Goal: Transaction & Acquisition: Purchase product/service

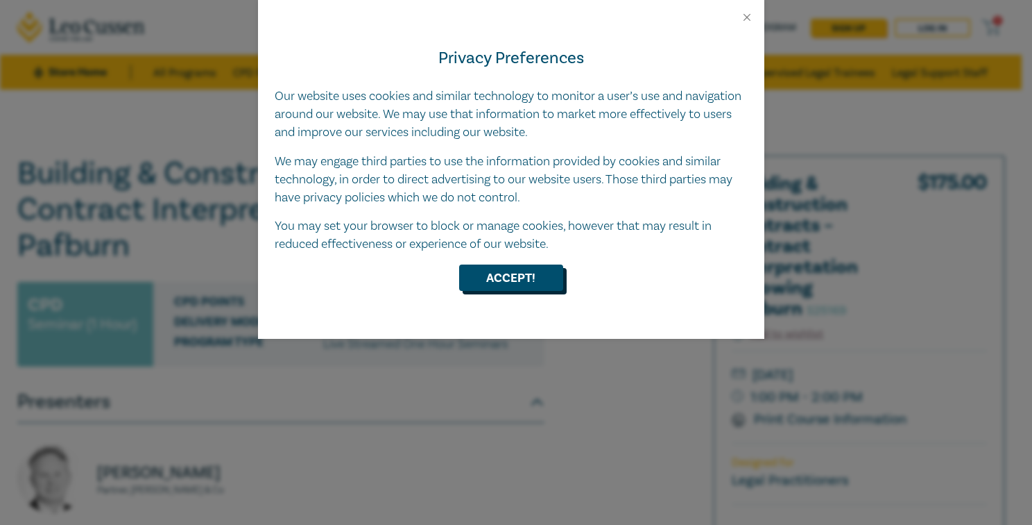
click at [525, 278] on button "Accept!" at bounding box center [511, 277] width 104 height 26
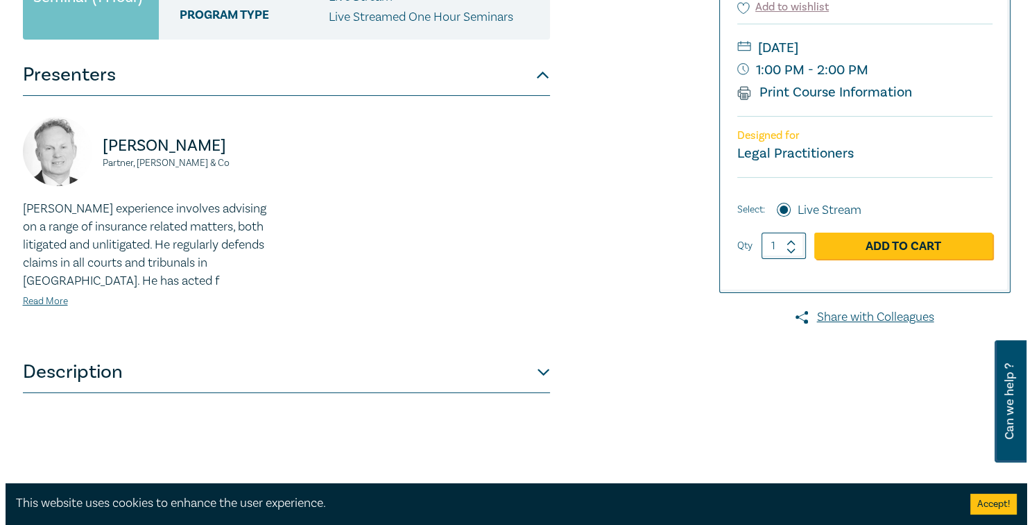
scroll to position [347, 0]
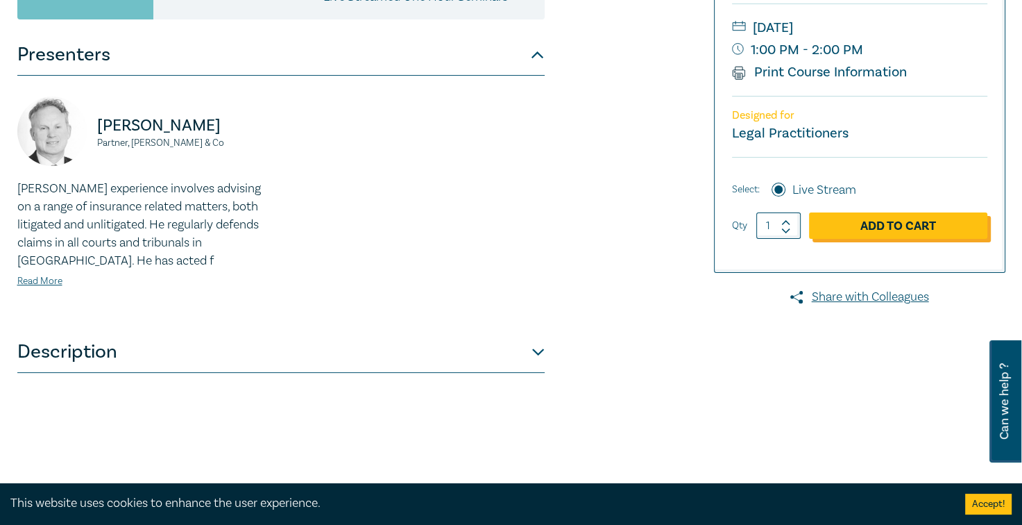
click at [899, 228] on link "Add to Cart" at bounding box center [898, 225] width 178 height 26
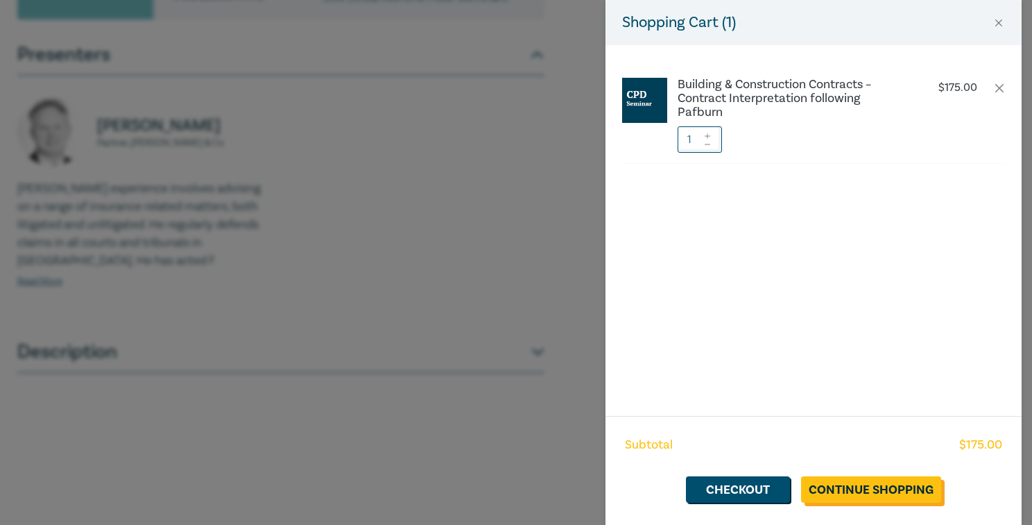
click at [853, 497] on link "Continue Shopping" at bounding box center [871, 489] width 140 height 26
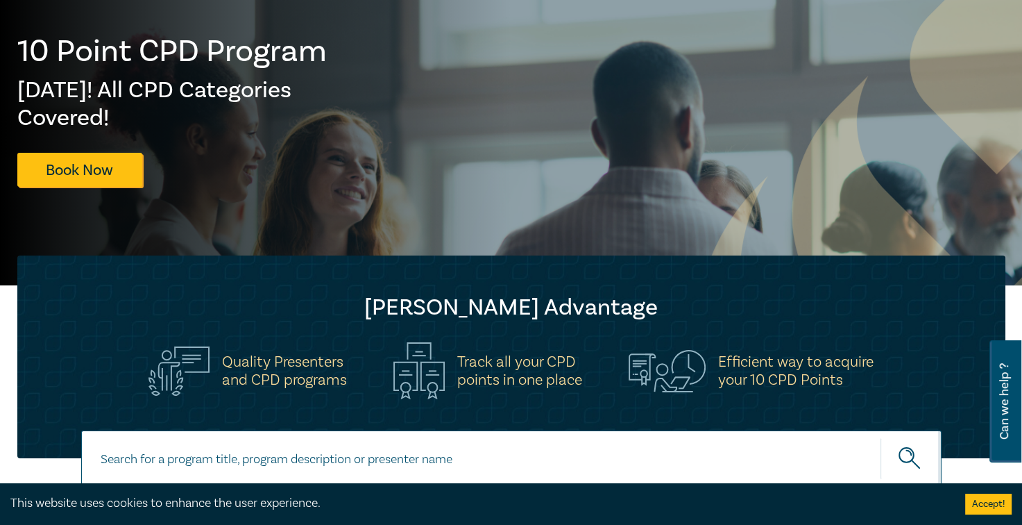
scroll to position [208, 0]
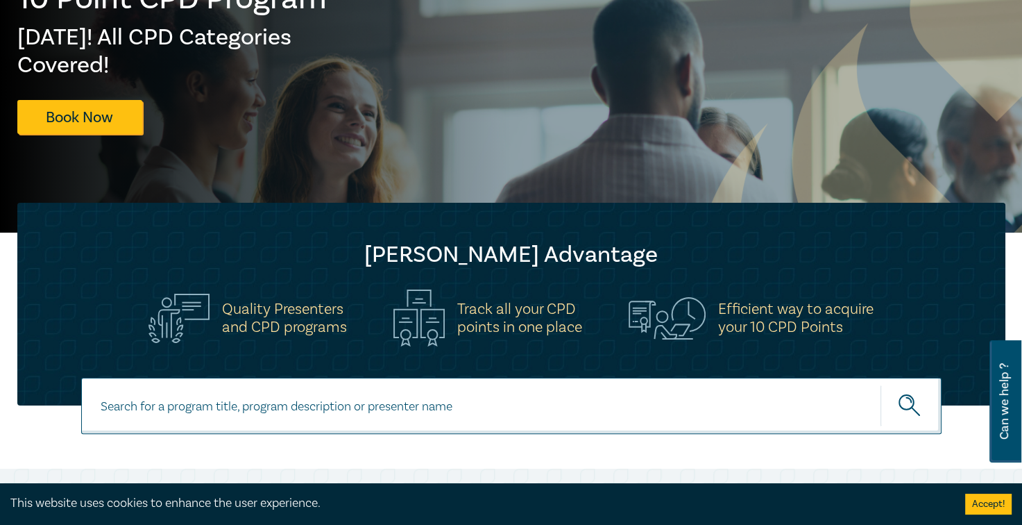
click at [975, 506] on button "Accept!" at bounding box center [988, 503] width 46 height 21
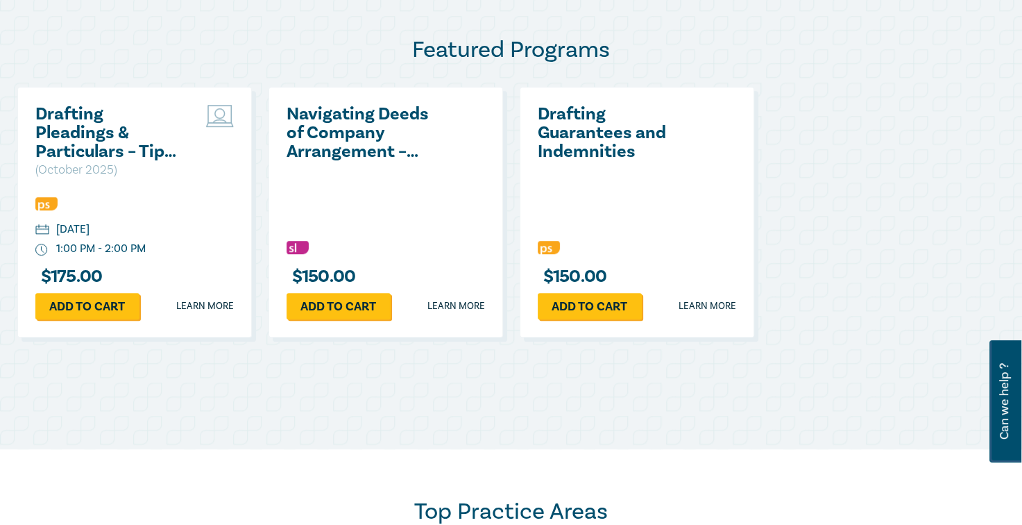
scroll to position [347, 0]
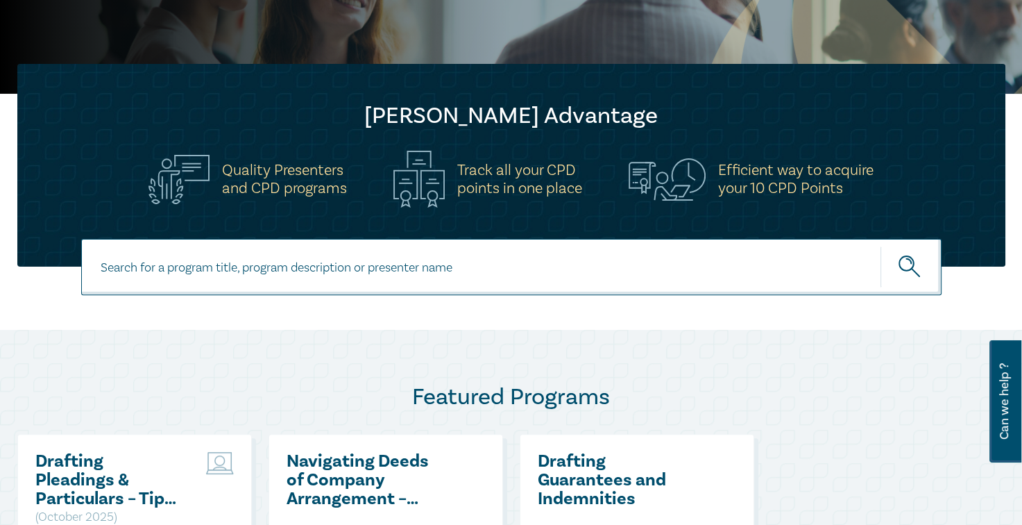
click at [355, 268] on input at bounding box center [511, 267] width 860 height 56
paste input "Building & Constructions Contracts – Interpretation Following Pafburn"
type input "Building & Constructions Contracts – Interpretation Following Pafburn"
click at [903, 264] on icon "submit" at bounding box center [911, 267] width 24 height 24
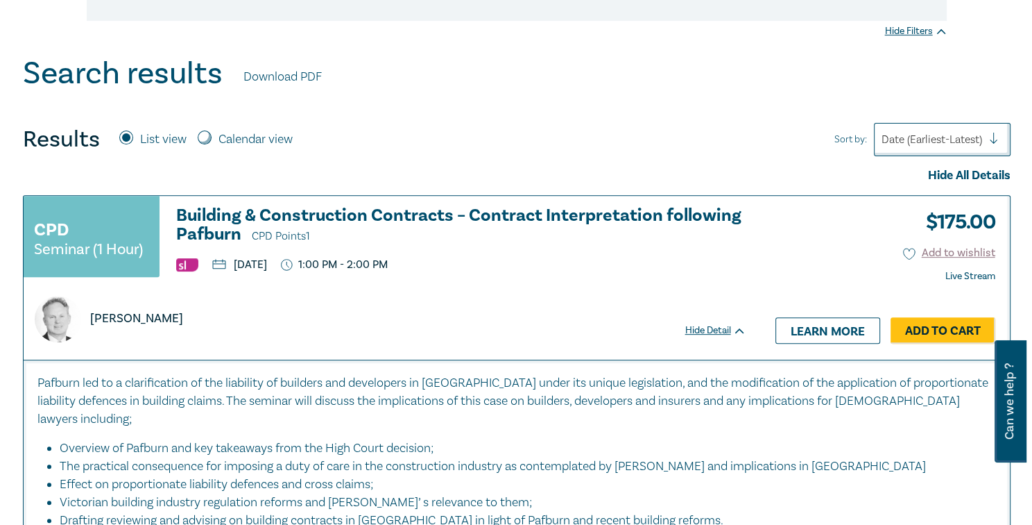
scroll to position [486, 0]
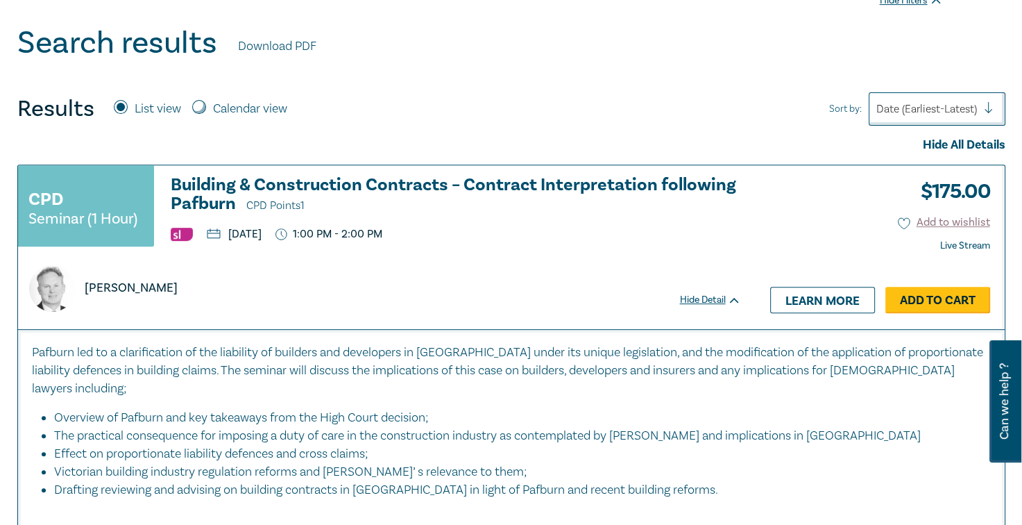
click at [943, 303] on link "Add to Cart" at bounding box center [937, 300] width 105 height 26
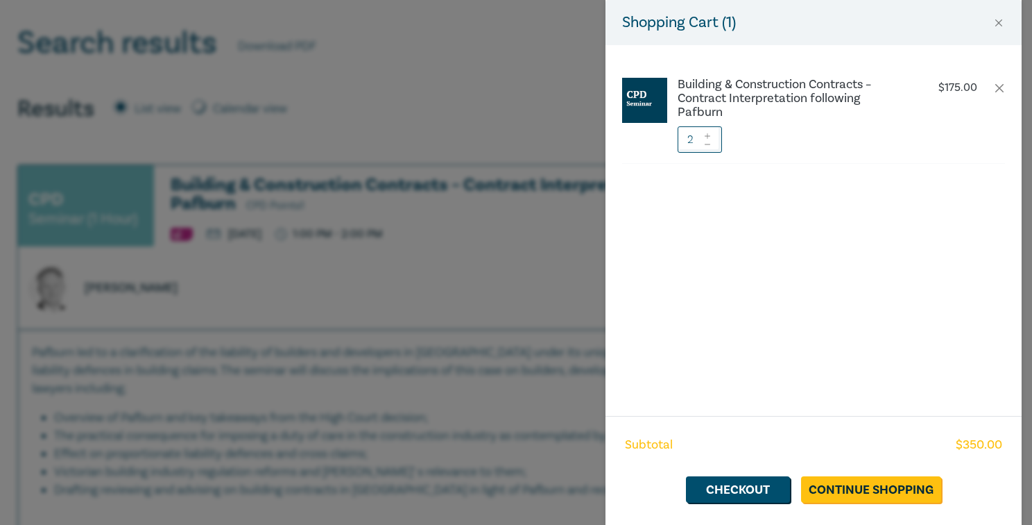
click at [706, 142] on icon at bounding box center [708, 145] width 10 height 6
click at [849, 493] on link "Continue Shopping" at bounding box center [871, 489] width 140 height 26
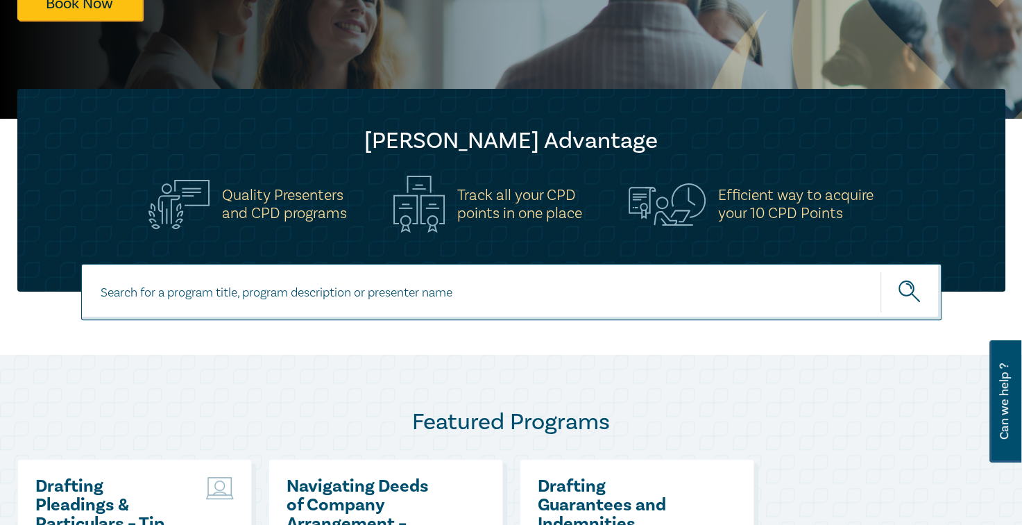
scroll to position [347, 0]
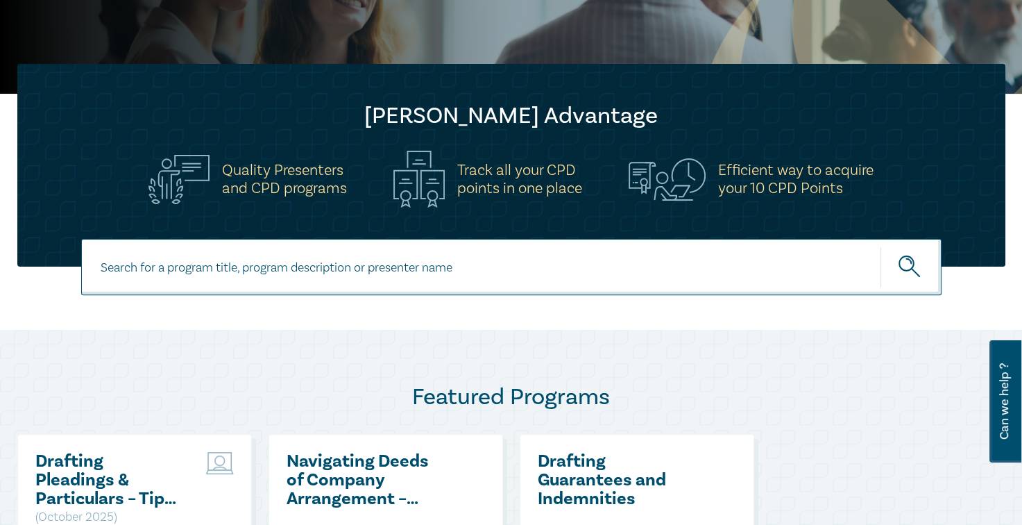
click at [433, 281] on input at bounding box center [511, 267] width 860 height 56
paste input "AI in the Law Intensive"
type input "AI in the Law Intensive"
click at [905, 261] on icon "submit" at bounding box center [911, 267] width 24 height 24
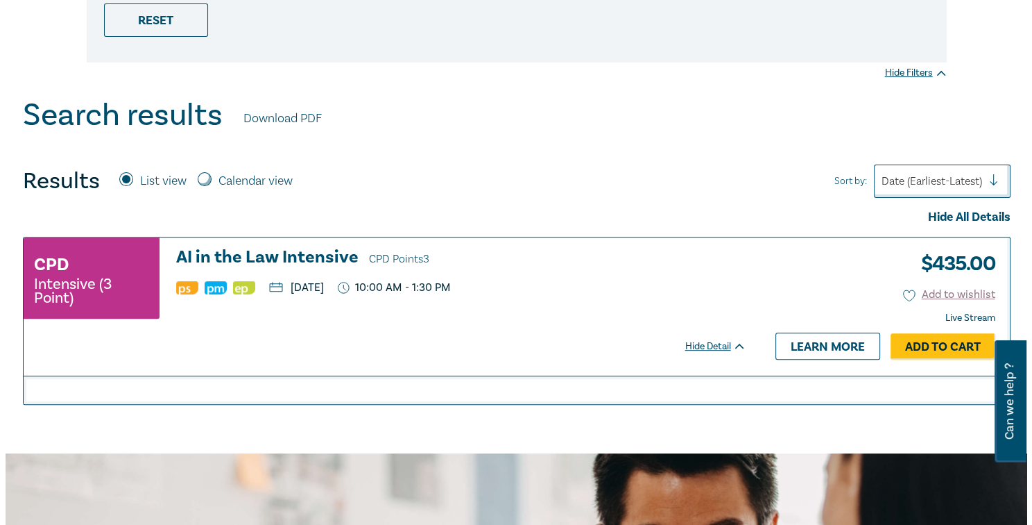
scroll to position [416, 0]
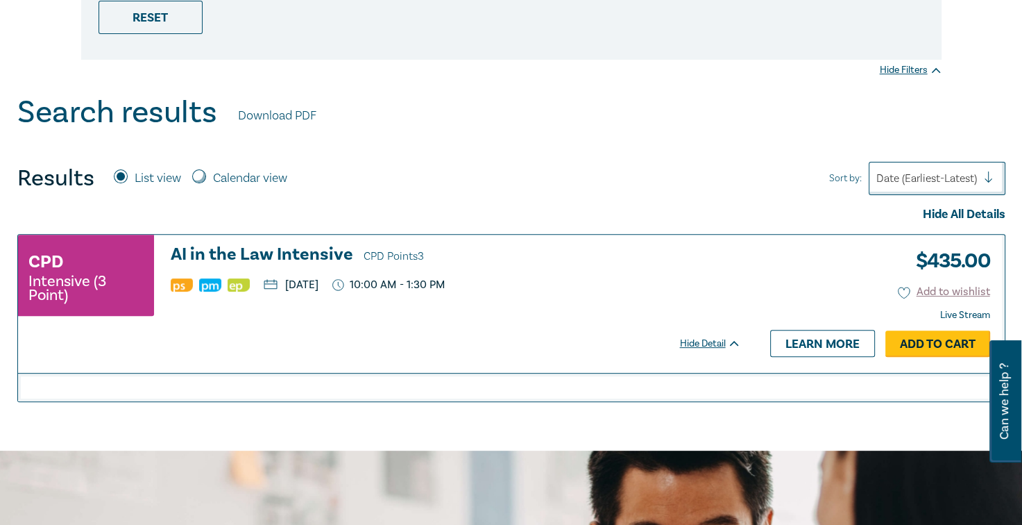
click at [923, 337] on link "Add to Cart" at bounding box center [937, 343] width 105 height 26
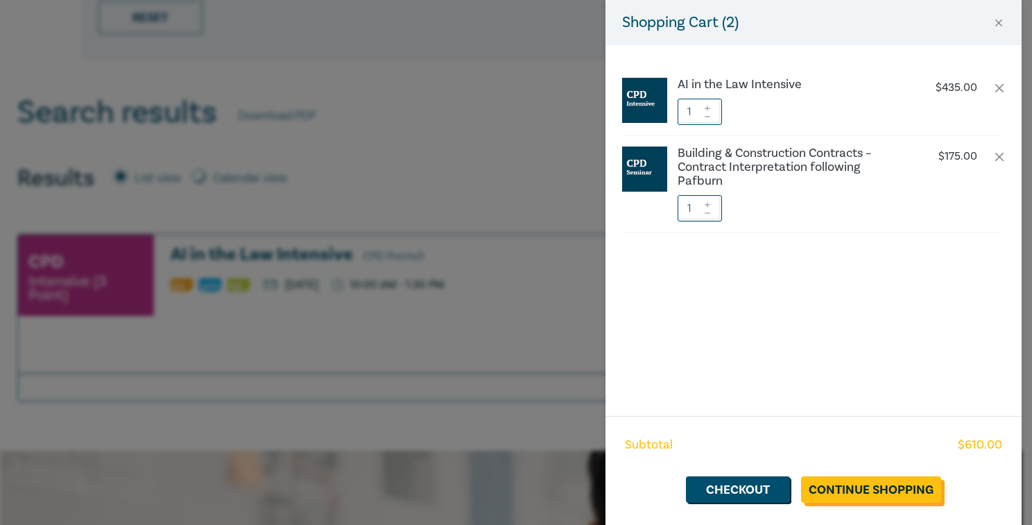
click at [857, 497] on link "Continue Shopping" at bounding box center [871, 489] width 140 height 26
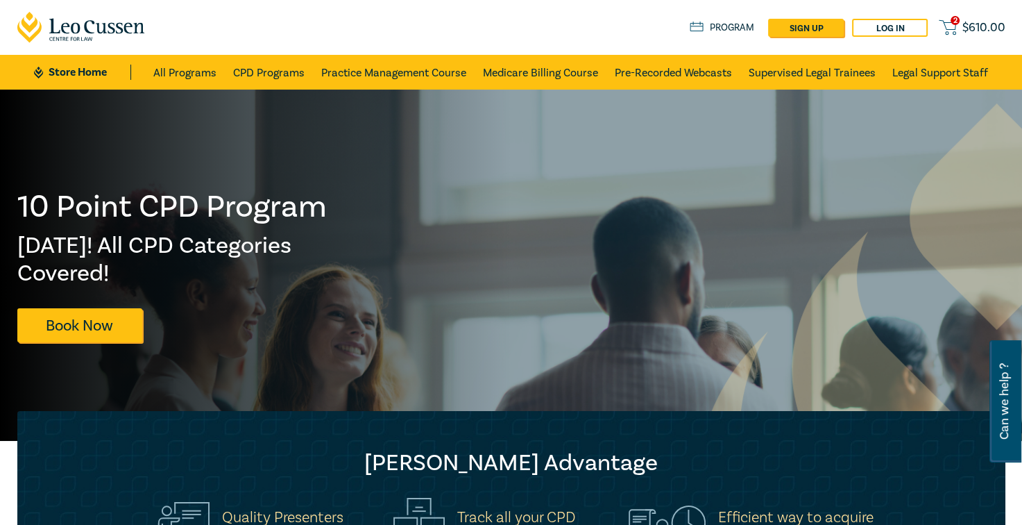
click at [972, 28] on span "$ 610.00" at bounding box center [983, 27] width 43 height 15
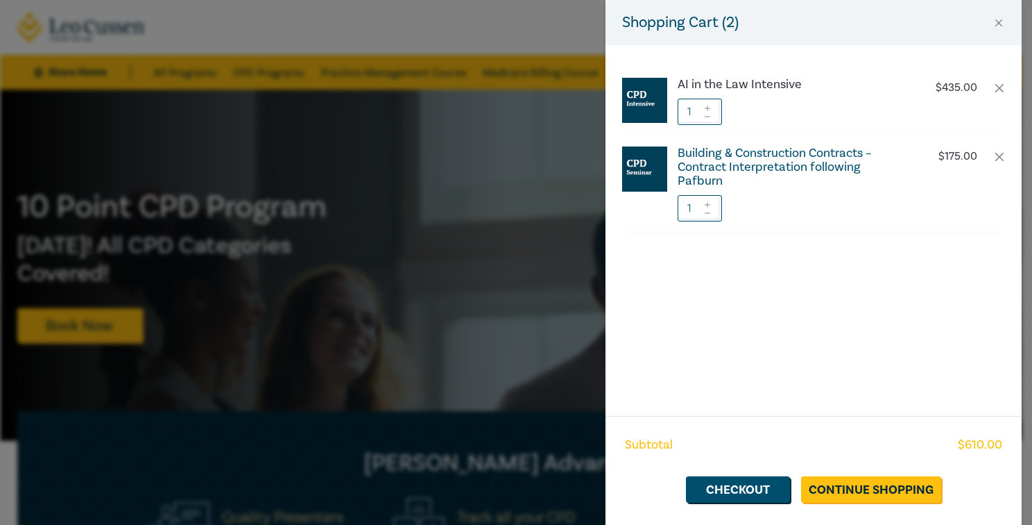
click at [810, 161] on h6 "Building & Construction Contracts – Contract Interpretation following Pafburn" at bounding box center [793, 167] width 230 height 42
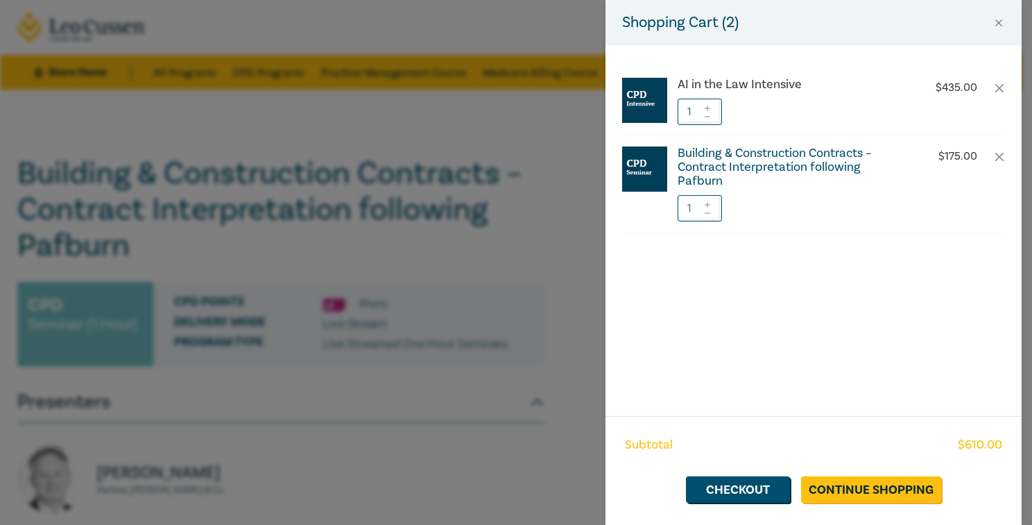
click at [810, 161] on h6 "Building & Construction Contracts – Contract Interpretation following Pafburn" at bounding box center [793, 167] width 230 height 42
click at [747, 86] on h6 "AI in the Law Intensive" at bounding box center [793, 85] width 230 height 14
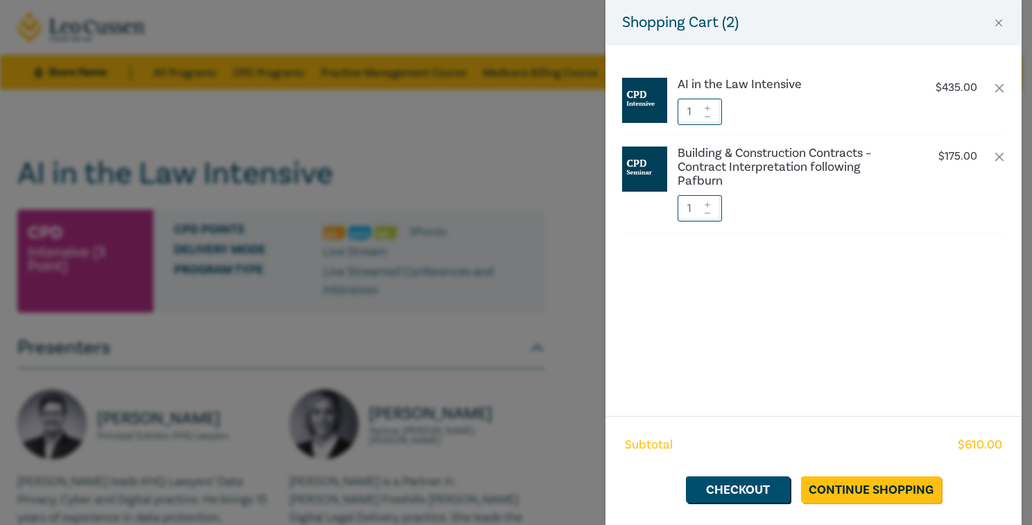
click at [538, 136] on div "Shopping Cart ( 2 ) AI in the Law Intensive $ 435.00 1 Building & Construction …" at bounding box center [516, 262] width 1032 height 525
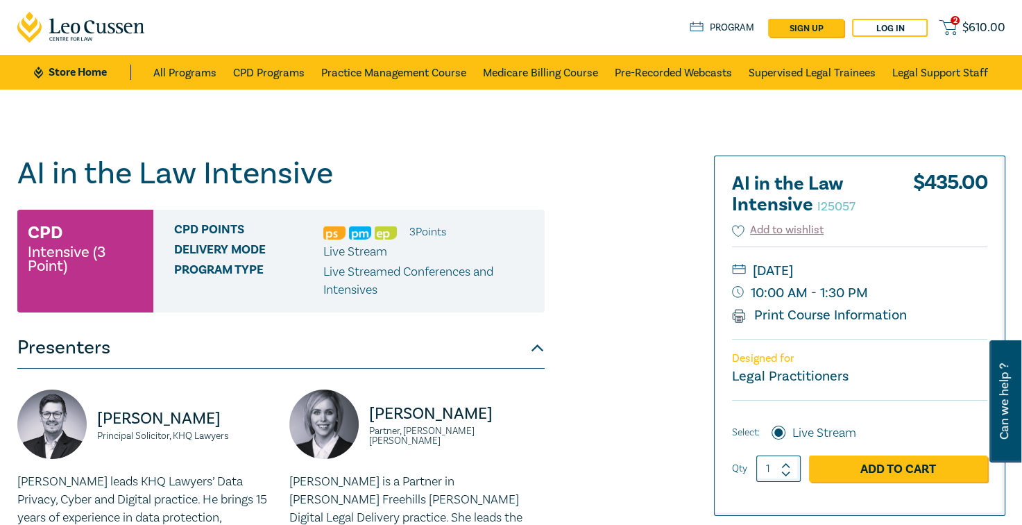
click at [991, 23] on span "$ 610.00" at bounding box center [983, 27] width 43 height 15
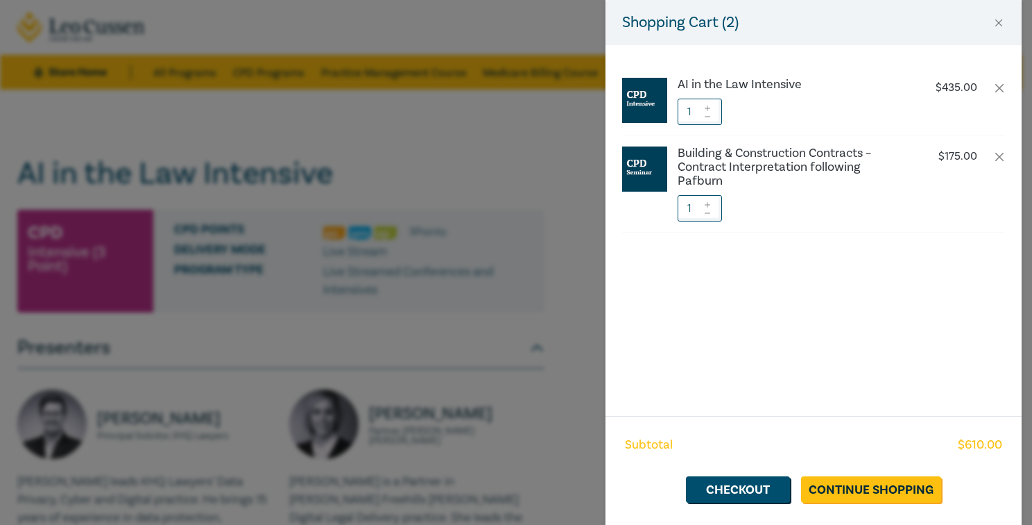
click at [851, 264] on div "AI in the Law Intensive $ 435.00 1 Building & Construction Contracts – Contract…" at bounding box center [814, 230] width 416 height 371
click at [762, 488] on link "Checkout" at bounding box center [738, 489] width 104 height 26
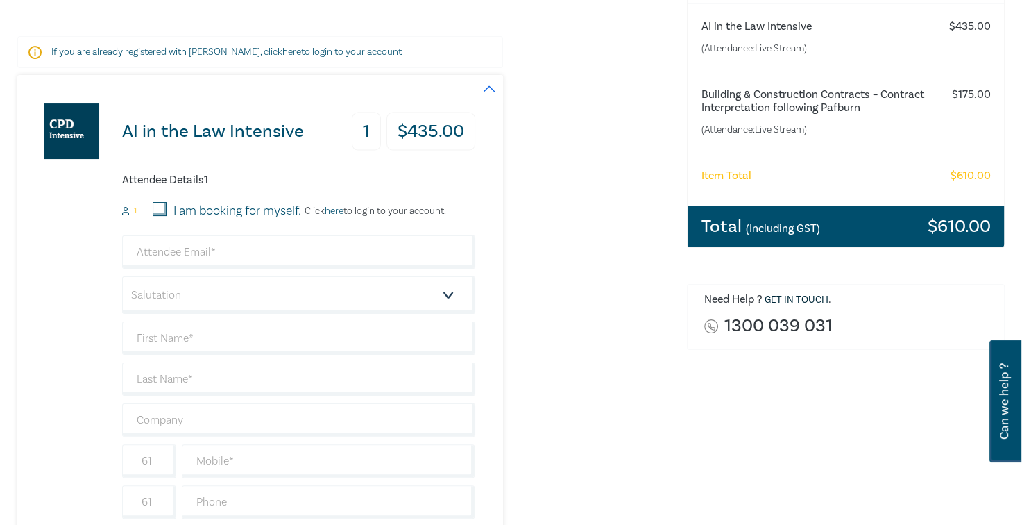
scroll to position [208, 0]
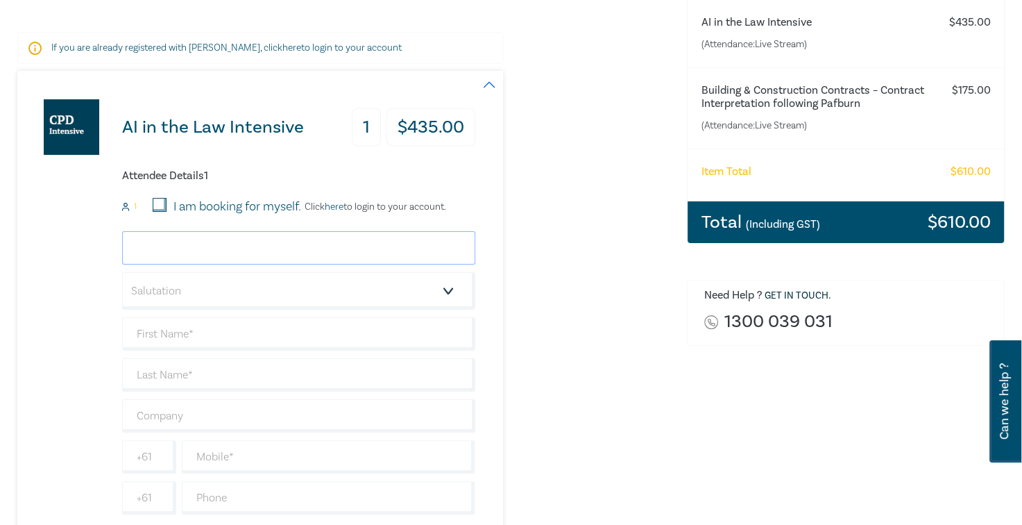
click at [236, 243] on input "email" at bounding box center [298, 247] width 353 height 33
paste input "katrina.lay@gracelawyers.com.au"
type input "katrina.lay@gracelawyers.com.au"
type input "Katrina"
type input "Lay"
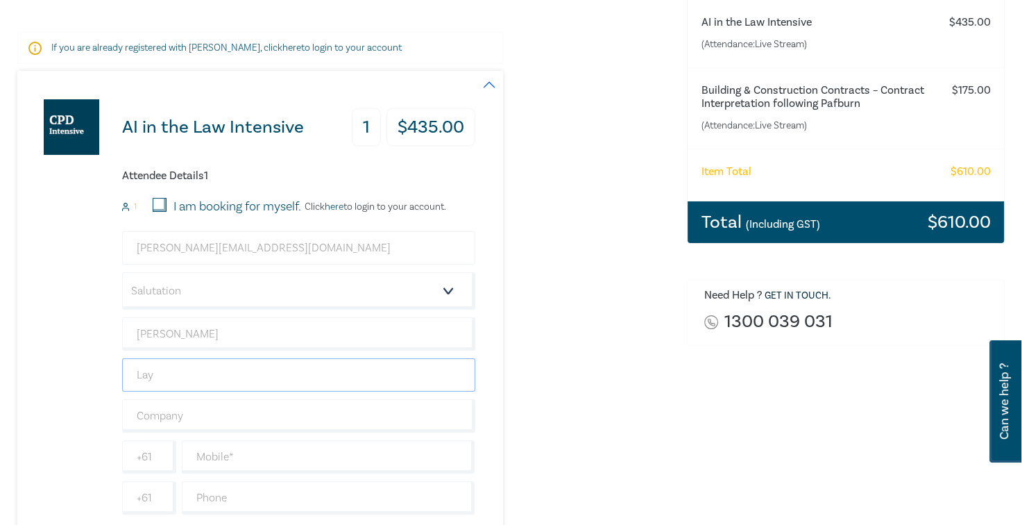
type input "Grace Lawyers"
type input "katrina.lay@gracelawyers.com.au"
click at [312, 289] on select "Salutation Mr. Mrs. Ms. Miss Dr. Prof. Other" at bounding box center [298, 290] width 353 height 37
select select "Ms."
click at [122, 272] on select "Salutation Mr. Mrs. Ms. Miss Dr. Prof. Other" at bounding box center [298, 290] width 353 height 37
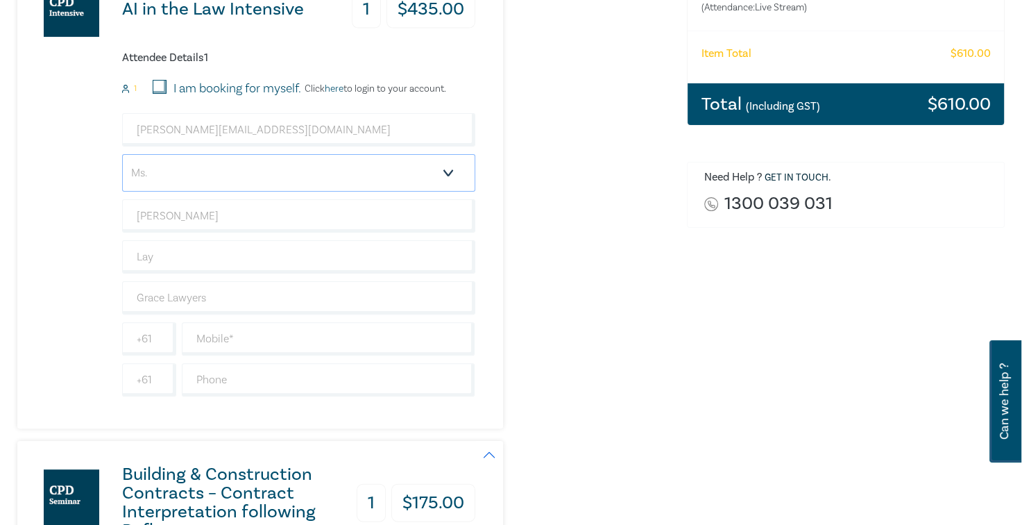
scroll to position [347, 0]
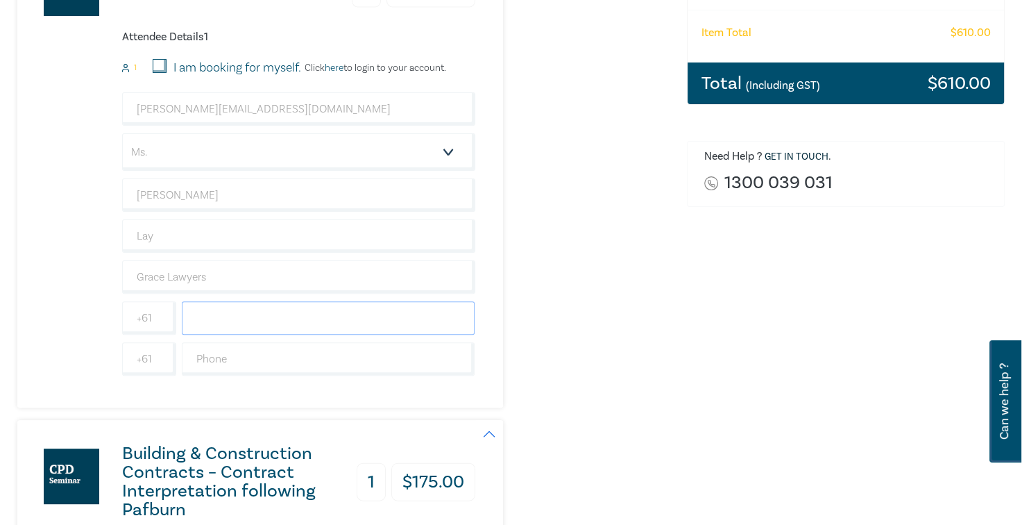
click at [278, 316] on input "text" at bounding box center [328, 317] width 293 height 33
paste input "0400 870 855"
type input "0400 870 855"
click at [281, 369] on input "text" at bounding box center [328, 358] width 293 height 33
drag, startPoint x: 264, startPoint y: 355, endPoint x: 272, endPoint y: 355, distance: 8.3
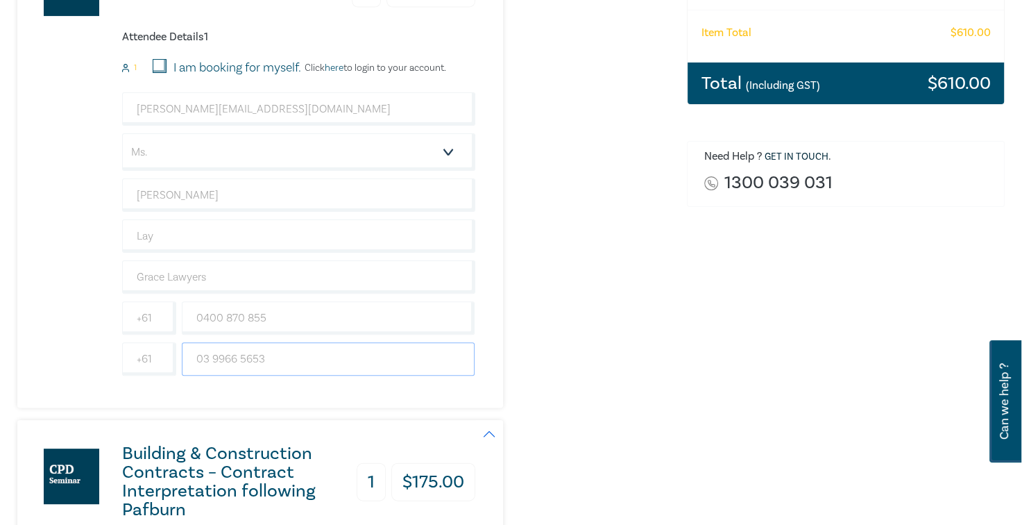
click at [272, 355] on input "03 9966 5653" at bounding box center [328, 358] width 293 height 33
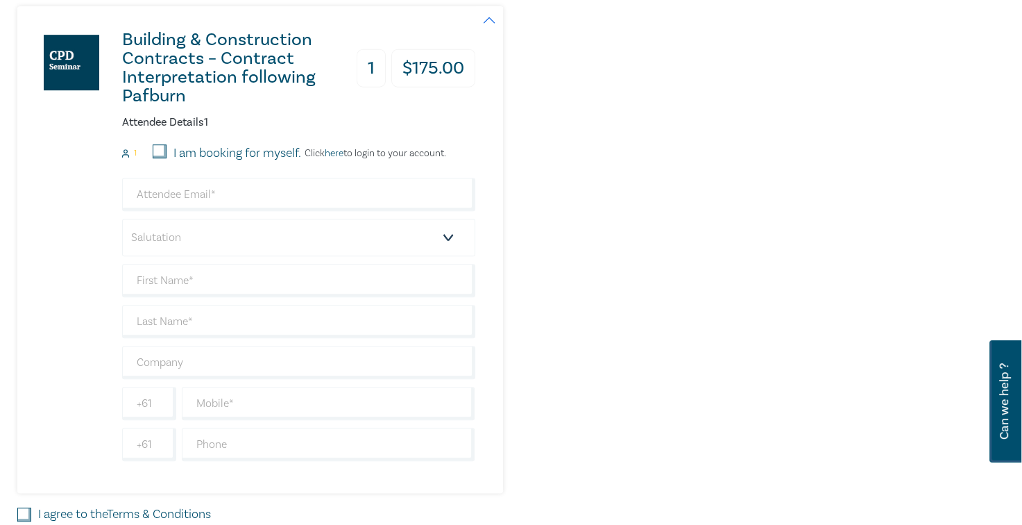
scroll to position [763, 0]
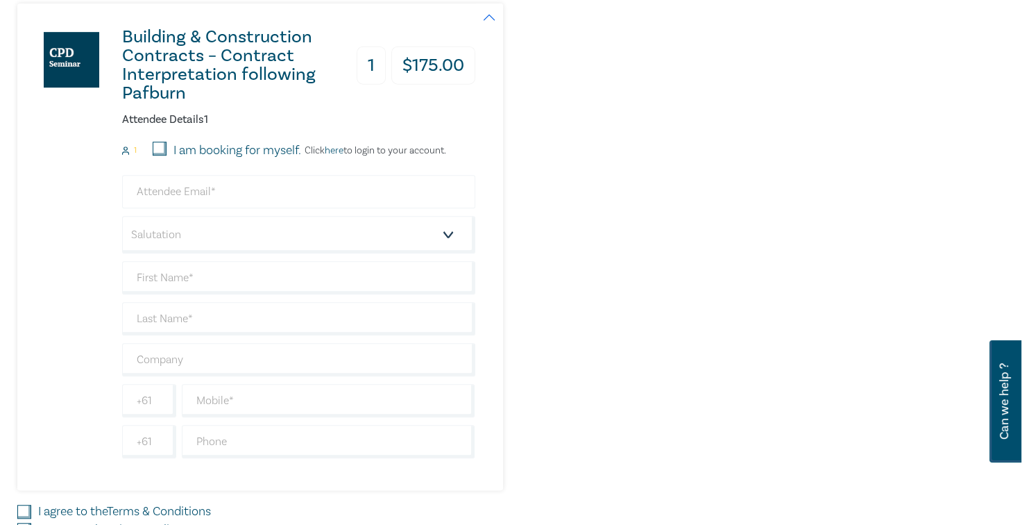
type input "03 9966 5650"
click at [250, 186] on input "email" at bounding box center [298, 191] width 353 height 33
type input "katrina.lay@gracelawyers.com.au"
type input "Katrina"
type input "Lay"
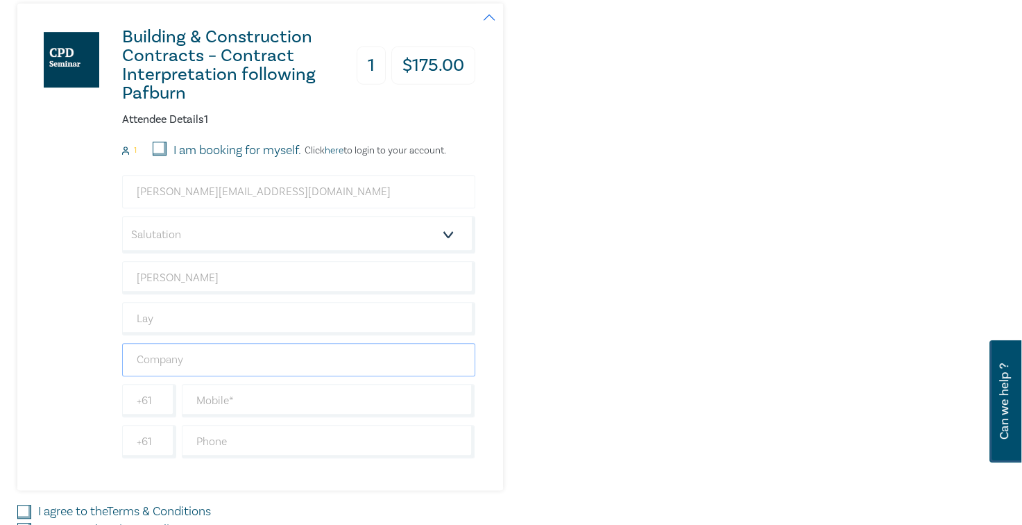
type input "Grace Lawyers"
click at [293, 393] on input "text" at bounding box center [328, 400] width 293 height 33
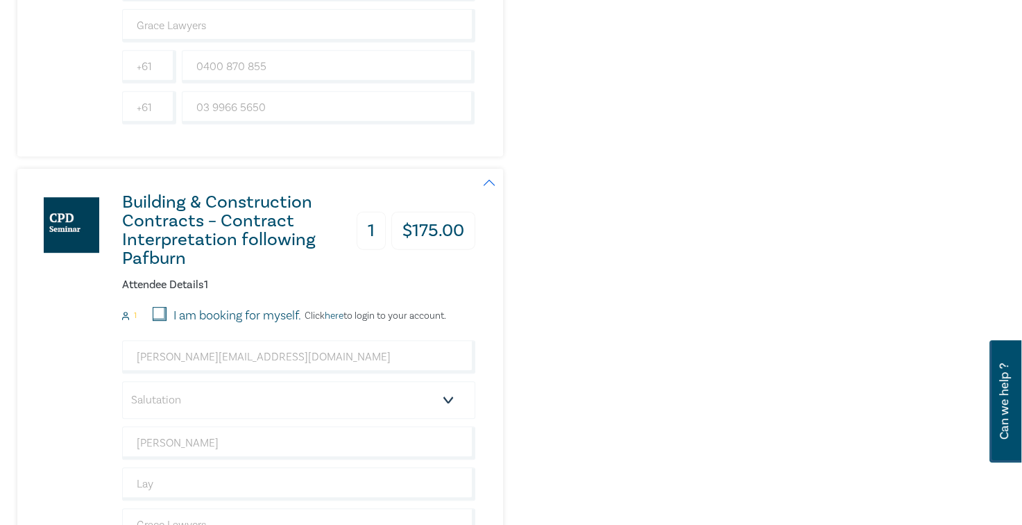
scroll to position [555, 0]
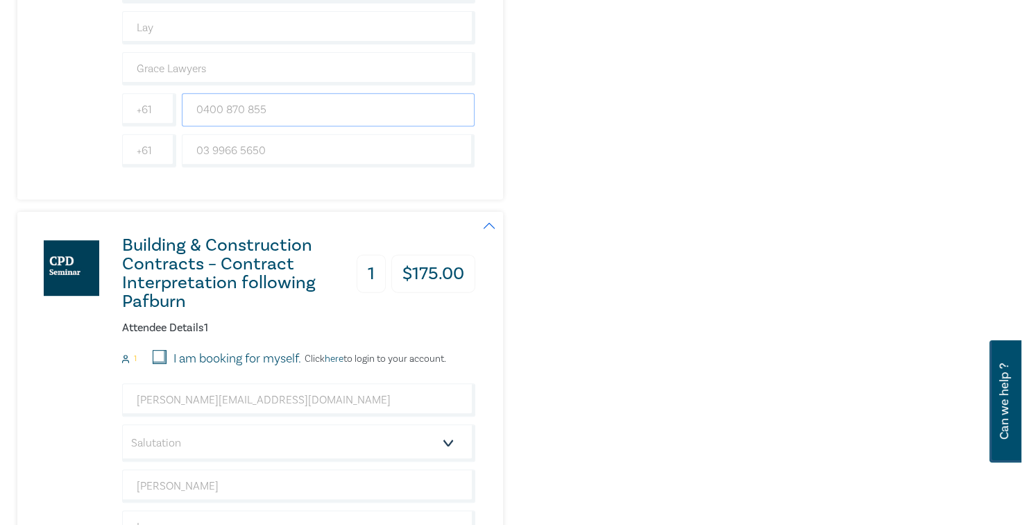
drag, startPoint x: 271, startPoint y: 107, endPoint x: 189, endPoint y: 100, distance: 82.9
click at [189, 100] on input "0400 870 855" at bounding box center [328, 109] width 293 height 33
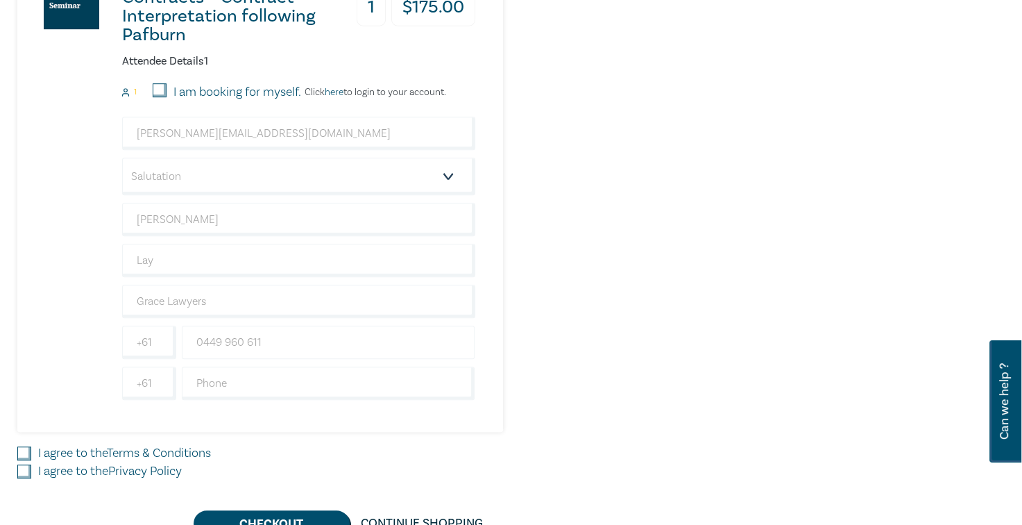
scroll to position [902, 0]
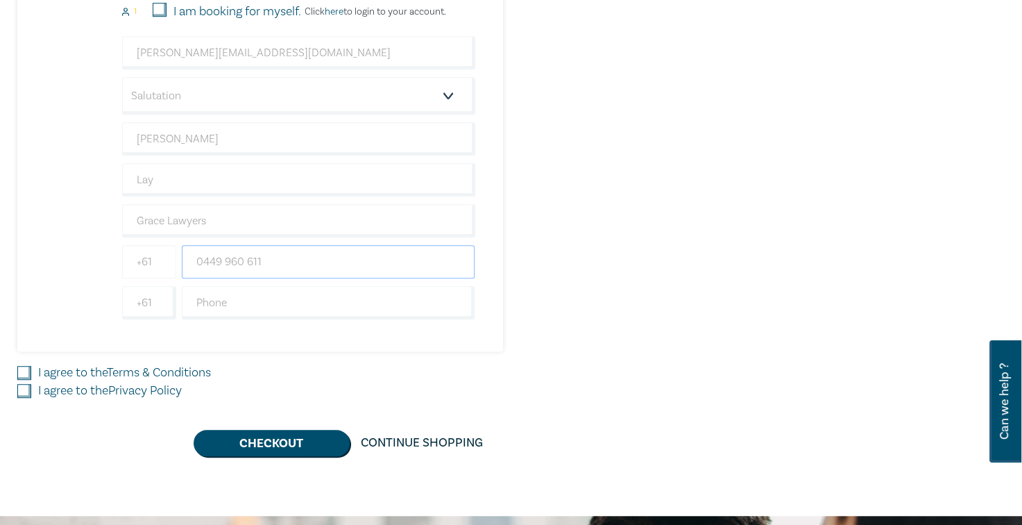
drag, startPoint x: 261, startPoint y: 261, endPoint x: 166, endPoint y: 255, distance: 95.2
click at [166, 255] on div "+61 0449 960 611" at bounding box center [298, 261] width 359 height 33
paste input "00 870 855"
type input "0400 870 855"
click at [243, 300] on input "text" at bounding box center [328, 302] width 293 height 33
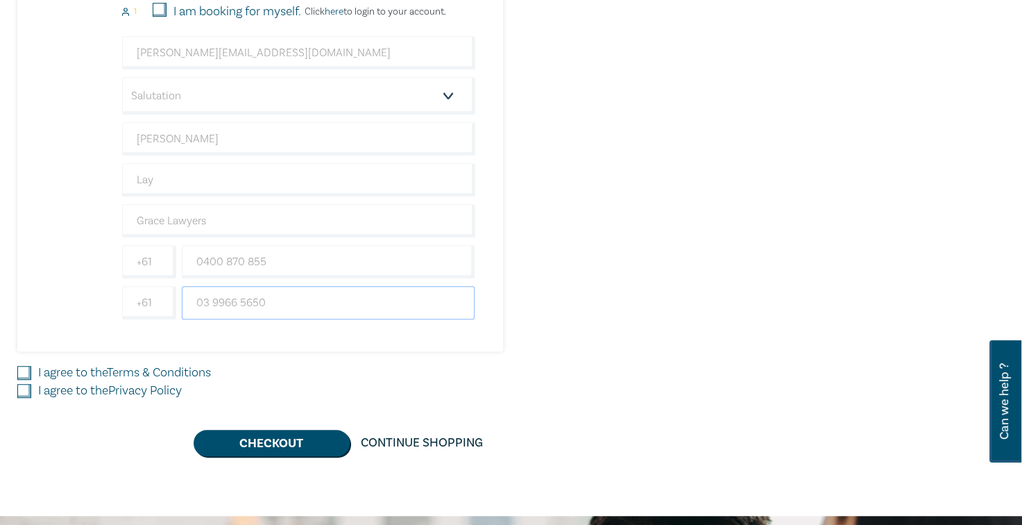
type input "03 9966 5650"
drag, startPoint x: 28, startPoint y: 372, endPoint x: 28, endPoint y: 382, distance: 10.4
click at [27, 372] on input "I agree to the Terms & Conditions" at bounding box center [24, 373] width 14 height 14
checkbox input "true"
click at [28, 386] on input "I agree to the Privacy Policy" at bounding box center [24, 391] width 14 height 14
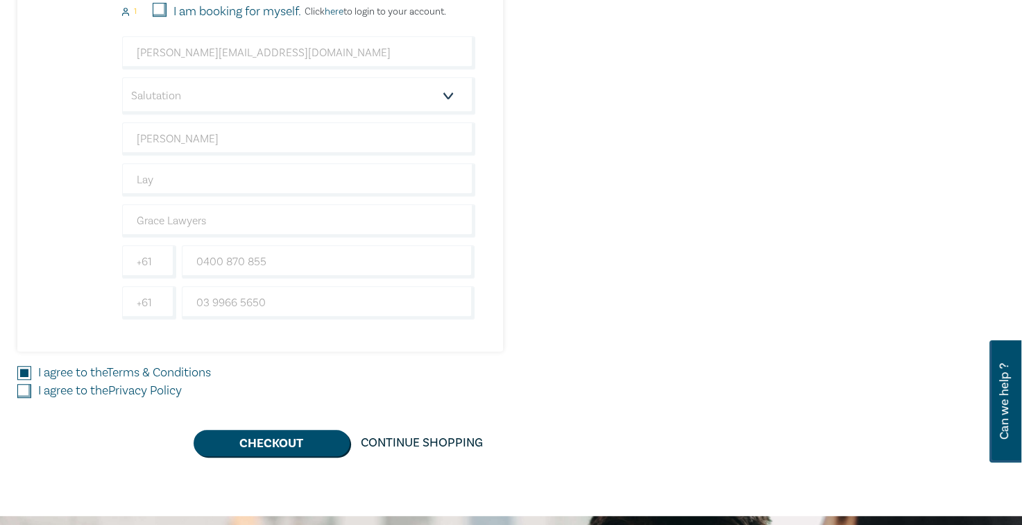
checkbox input "true"
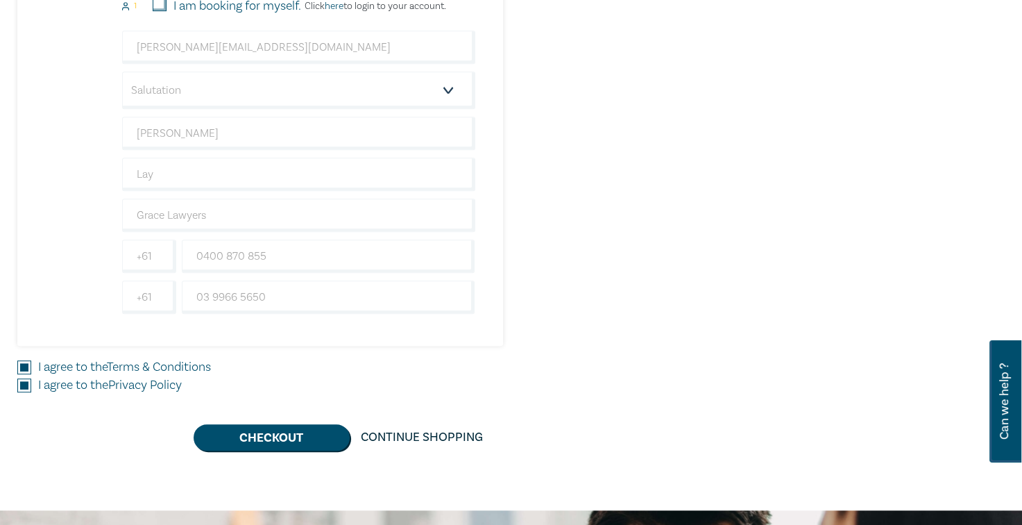
scroll to position [1041, 0]
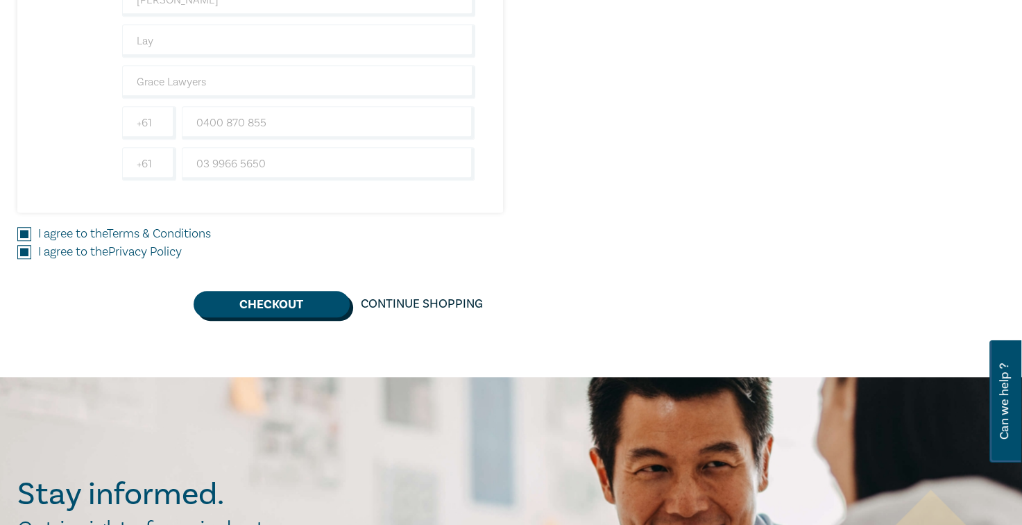
click at [274, 294] on button "Checkout" at bounding box center [272, 304] width 156 height 26
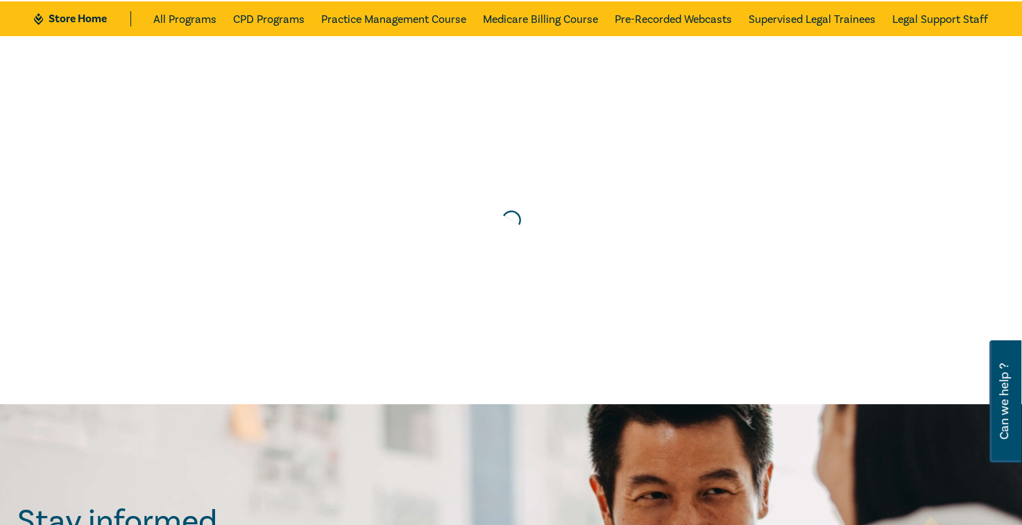
scroll to position [0, 0]
